Goal: Check status: Check status

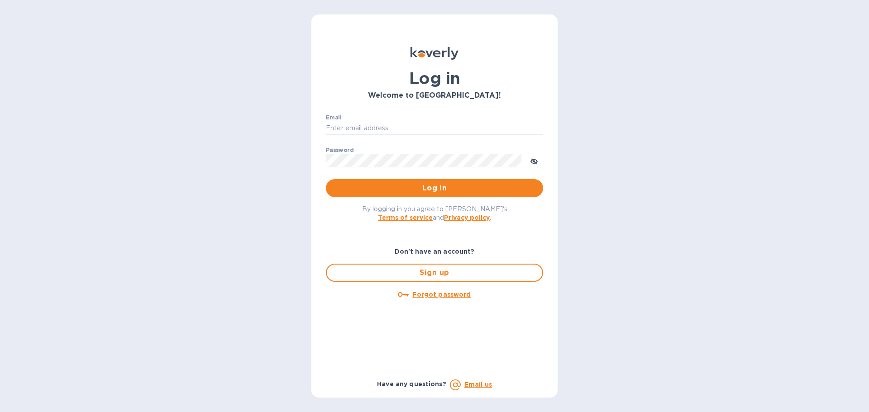
type input "[PERSON_NAME][EMAIL_ADDRESS][PERSON_NAME][DOMAIN_NAME]"
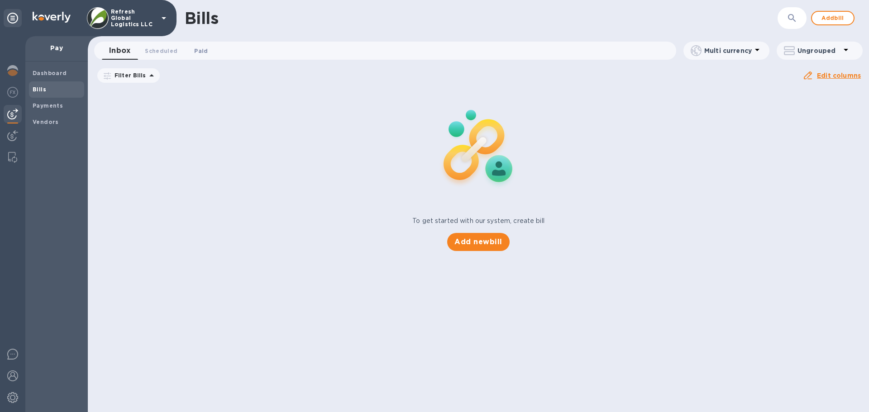
click at [205, 50] on span "Paid 0" at bounding box center [201, 51] width 14 height 10
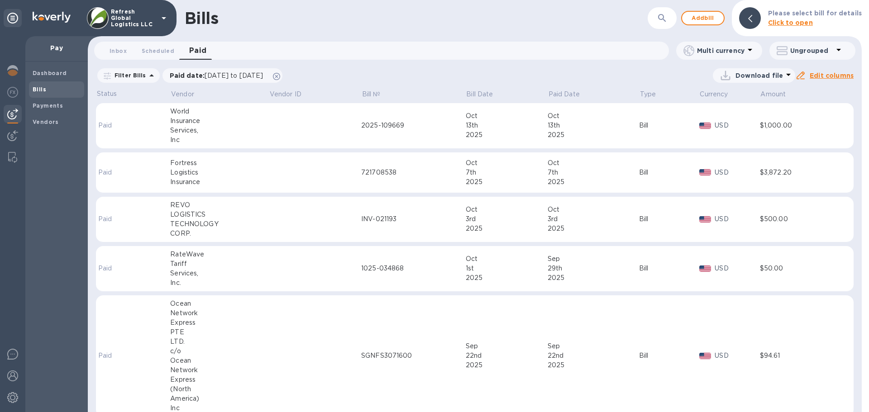
click at [460, 172] on div "721708538" at bounding box center [413, 173] width 105 height 10
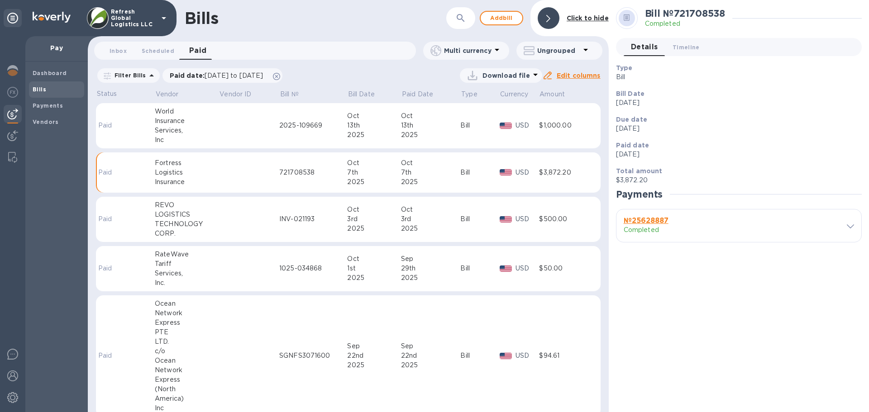
click at [704, 230] on p "Completed" at bounding box center [676, 230] width 104 height 10
click at [659, 222] on b "№ 25628887" at bounding box center [646, 220] width 45 height 9
